Goal: Check status: Check status

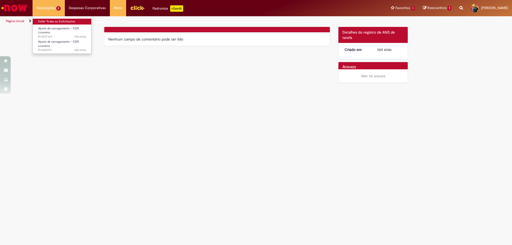
click at [59, 22] on link "Exibir Todas as Solicitações" at bounding box center [62, 22] width 59 height 6
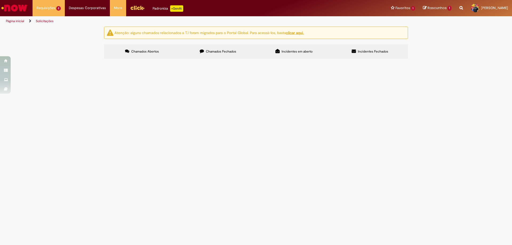
click at [0, 0] on span "Solicito OK para emitir a NF de devolução do saldo dos skus apontados como falt…" at bounding box center [0, 0] width 0 height 0
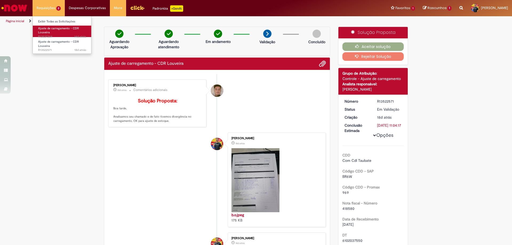
click at [57, 28] on span "Ajuste de carregamento - CDR Louveira" at bounding box center [58, 30] width 41 height 8
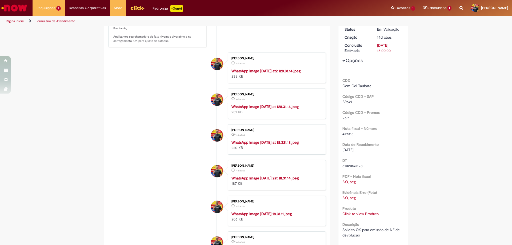
scroll to position [133, 0]
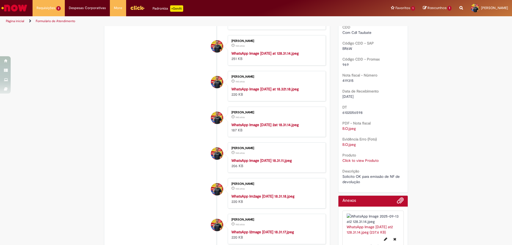
click at [366, 160] on link "Click to view Produto" at bounding box center [360, 160] width 36 height 5
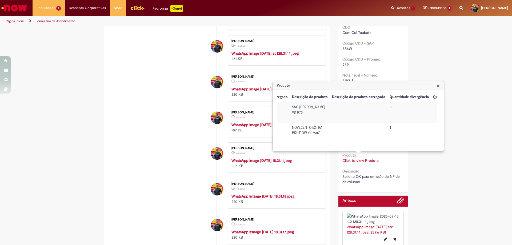
scroll to position [0, 96]
click at [438, 86] on span "×" at bounding box center [438, 85] width 3 height 7
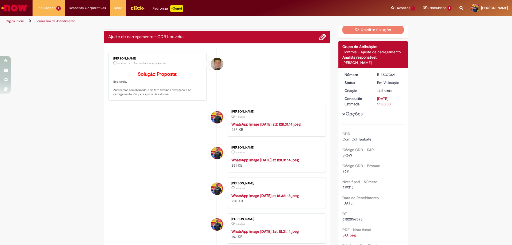
scroll to position [0, 0]
